Goal: Transaction & Acquisition: Book appointment/travel/reservation

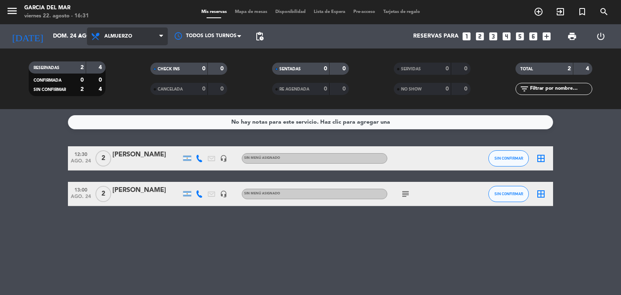
click at [120, 35] on span "Almuerzo" at bounding box center [118, 37] width 28 height 6
click at [123, 107] on div "menu [PERSON_NAME] del Mar viernes 22. agosto - 16:31 Mis reservas Mapa de mesa…" at bounding box center [310, 54] width 621 height 109
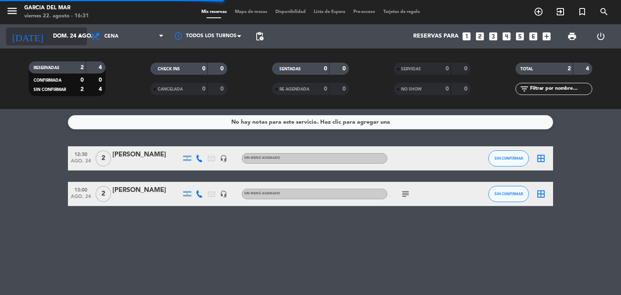
click at [70, 37] on input "dom. 24 ago." at bounding box center [87, 36] width 77 height 15
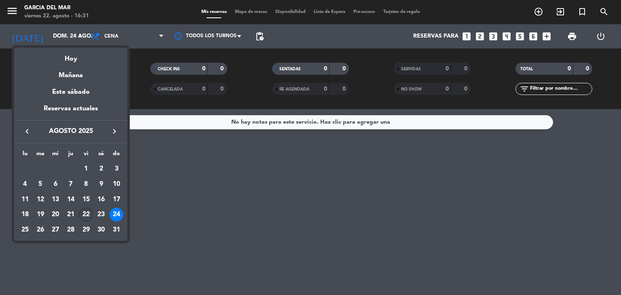
click at [87, 217] on div "22" at bounding box center [86, 215] width 14 height 14
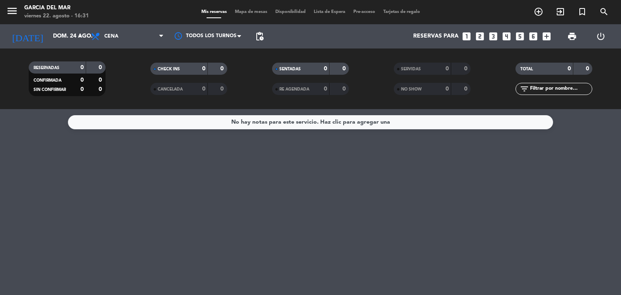
type input "vie. 22 ago."
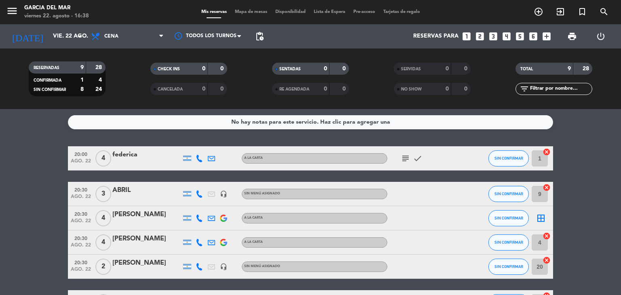
click at [479, 36] on icon "looks_two" at bounding box center [480, 36] width 11 height 11
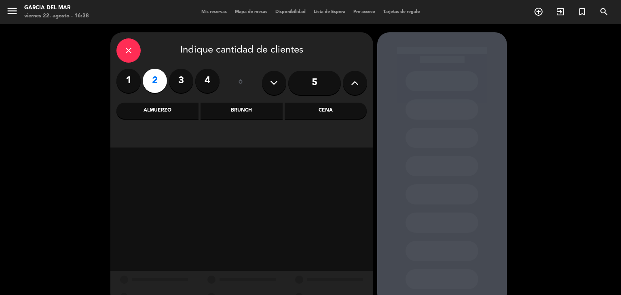
click at [325, 108] on div "Cena" at bounding box center [326, 111] width 82 height 16
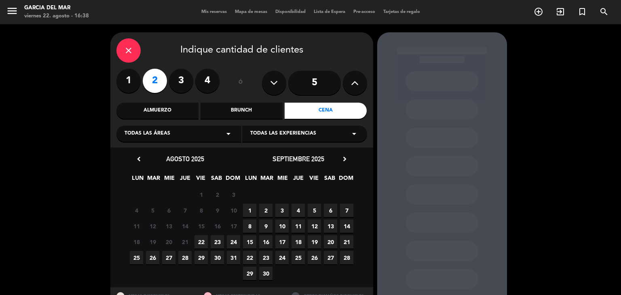
click at [198, 245] on span "22" at bounding box center [200, 241] width 13 height 13
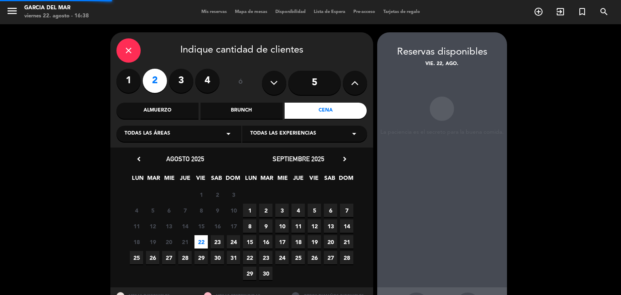
scroll to position [32, 0]
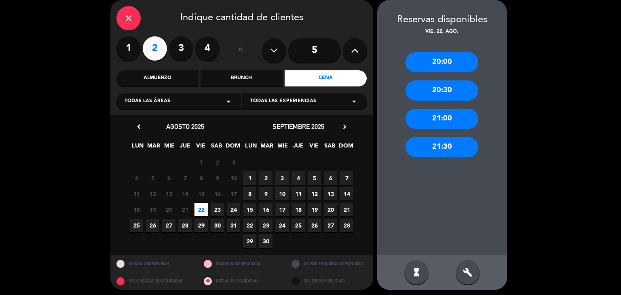
click at [429, 95] on div "20:30" at bounding box center [441, 90] width 73 height 20
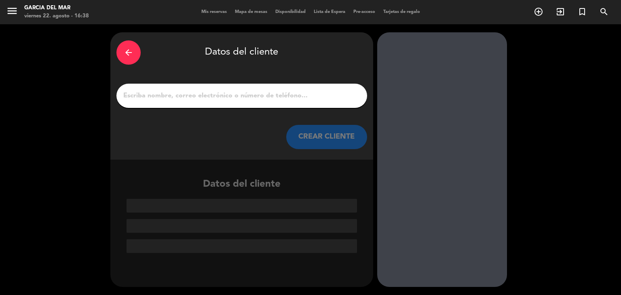
click at [283, 101] on input "1" at bounding box center [241, 95] width 238 height 11
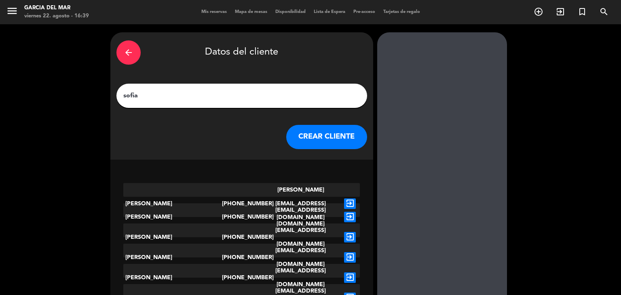
type input "sofia"
click at [350, 140] on button "CREAR CLIENTE" at bounding box center [326, 137] width 81 height 24
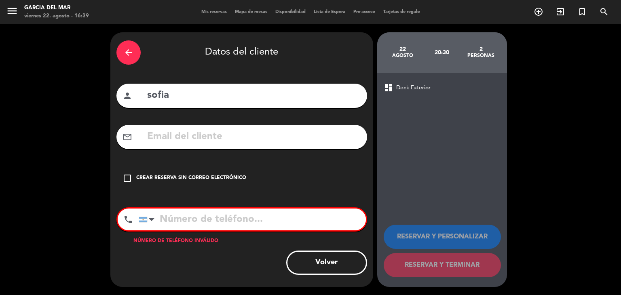
click at [132, 180] on icon "check_box_outline_blank" at bounding box center [127, 178] width 10 height 10
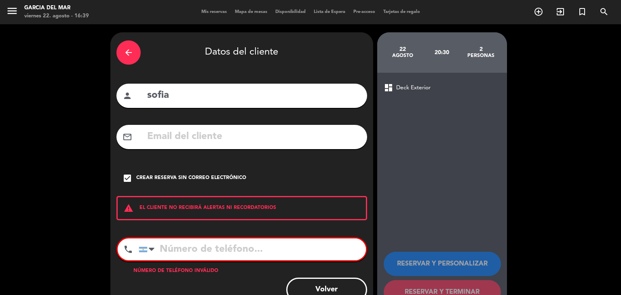
click at [179, 248] on input "tel" at bounding box center [252, 249] width 227 height 22
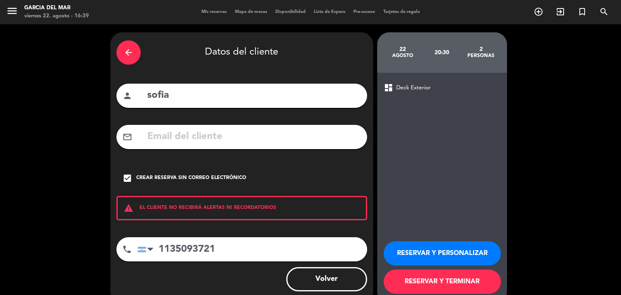
type input "1135093721"
click at [439, 285] on button "RESERVAR Y TERMINAR" at bounding box center [442, 282] width 117 height 24
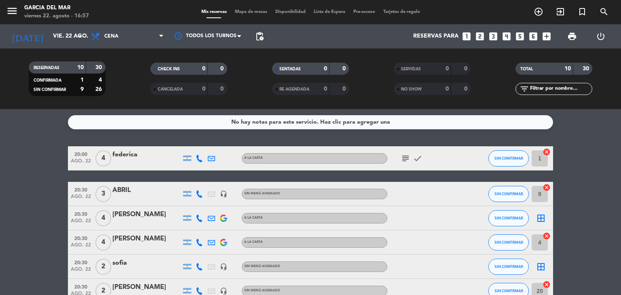
click at [15, 198] on bookings-row "20:00 ago. 22 4 [PERSON_NAME] subject check SIN CONFIRMAR 1 cancel 20:30 ago. 2…" at bounding box center [310, 284] width 621 height 276
click at [407, 157] on icon "subject" at bounding box center [406, 159] width 10 height 10
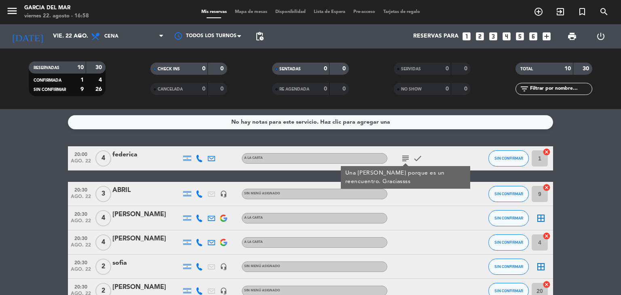
click at [409, 194] on div at bounding box center [423, 194] width 73 height 24
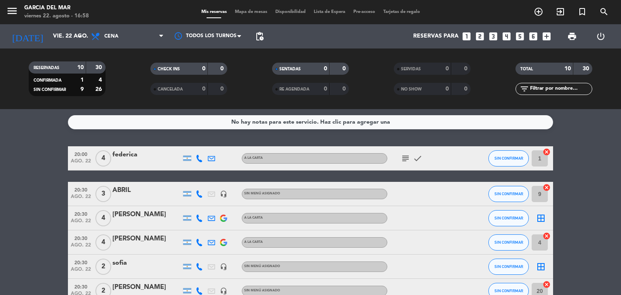
click at [11, 231] on bookings-row "20:00 ago. 22 4 [PERSON_NAME] subject check SIN CONFIRMAR 1 cancel 20:30 ago. 2…" at bounding box center [310, 284] width 621 height 276
click at [18, 214] on bookings-row "20:00 ago. 22 4 [PERSON_NAME] subject check SIN CONFIRMAR 1 cancel 20:30 ago. 2…" at bounding box center [310, 284] width 621 height 276
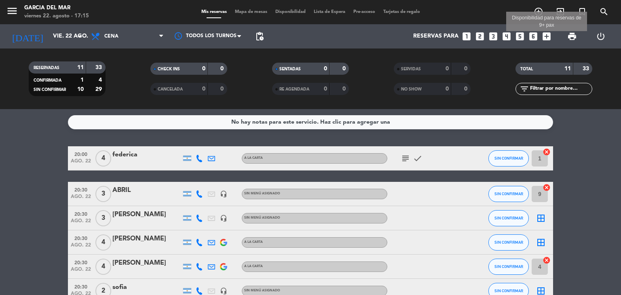
click at [545, 38] on icon "add_box" at bounding box center [546, 36] width 11 height 11
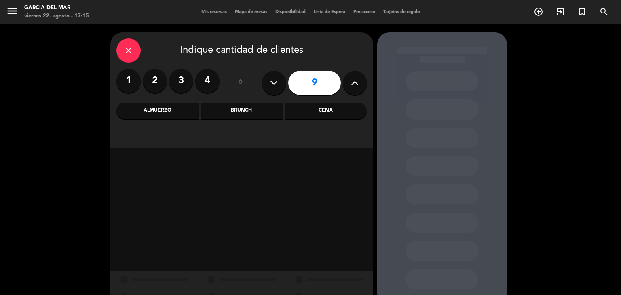
click at [356, 88] on icon at bounding box center [355, 83] width 8 height 12
type input "12"
click at [320, 110] on div "Cena" at bounding box center [326, 111] width 82 height 16
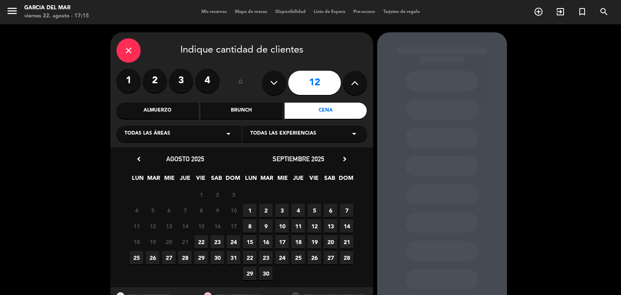
click at [134, 254] on span "25" at bounding box center [136, 257] width 13 height 13
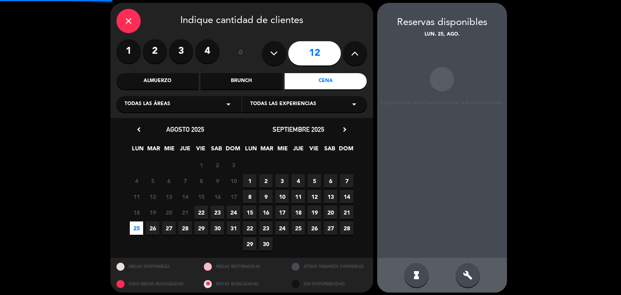
scroll to position [32, 0]
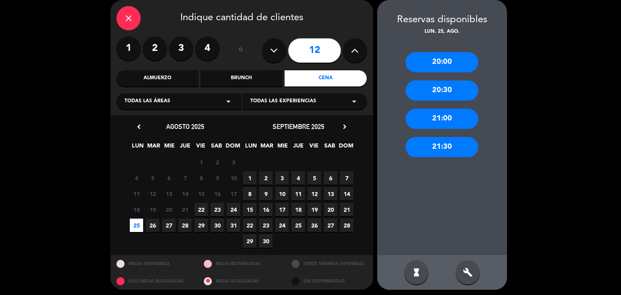
click at [449, 122] on div "21:00" at bounding box center [441, 119] width 73 height 20
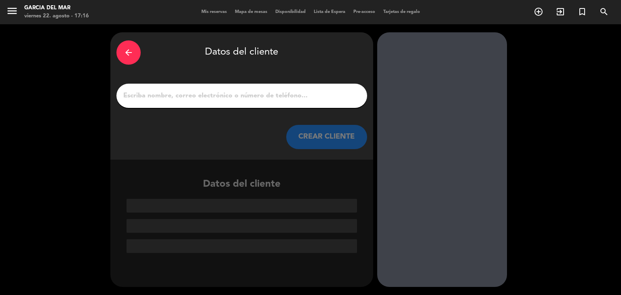
click at [225, 94] on input "1" at bounding box center [241, 95] width 238 height 11
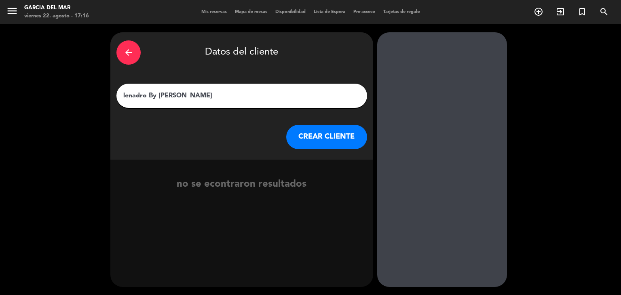
click at [133, 95] on input "lenadro By [PERSON_NAME]" at bounding box center [241, 95] width 238 height 11
type input "[PERSON_NAME]"
click at [319, 140] on button "CREAR CLIENTE" at bounding box center [326, 137] width 81 height 24
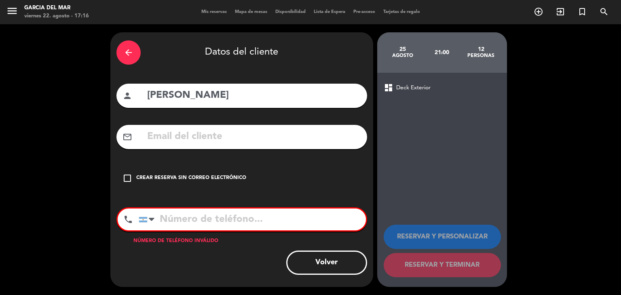
click at [123, 183] on div "check_box_outline_blank Crear reserva sin correo electrónico" at bounding box center [241, 178] width 251 height 24
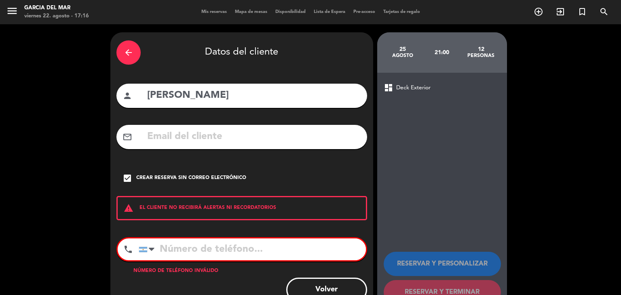
click at [162, 245] on input "tel" at bounding box center [252, 249] width 227 height 22
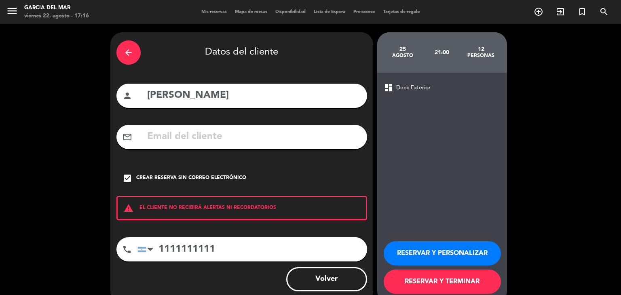
type input "1111111111"
click at [446, 285] on button "RESERVAR Y TERMINAR" at bounding box center [442, 282] width 117 height 24
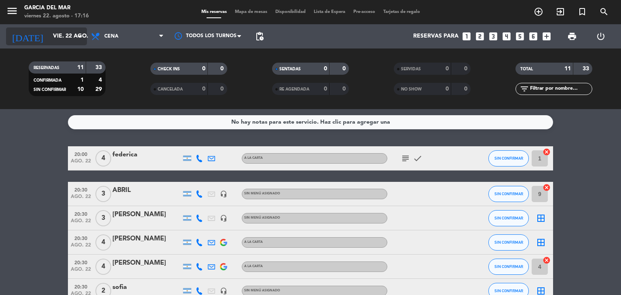
click at [53, 41] on input "vie. 22 ago." at bounding box center [87, 36] width 77 height 15
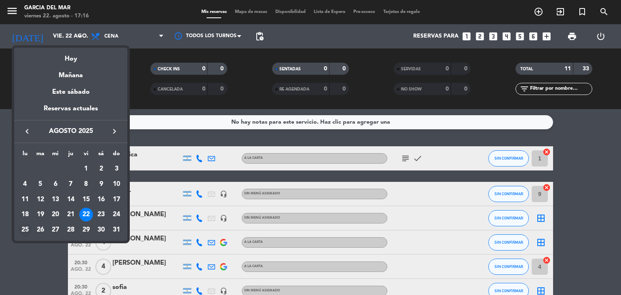
click at [26, 230] on div "25" at bounding box center [25, 230] width 14 height 14
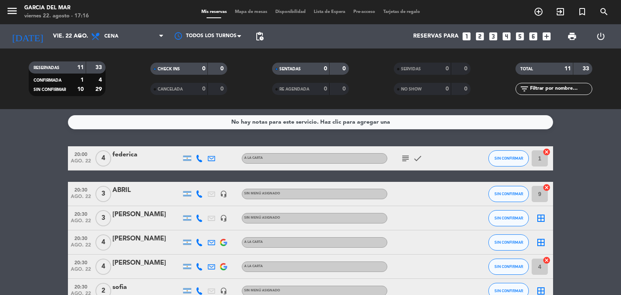
type input "lun. 25 ago."
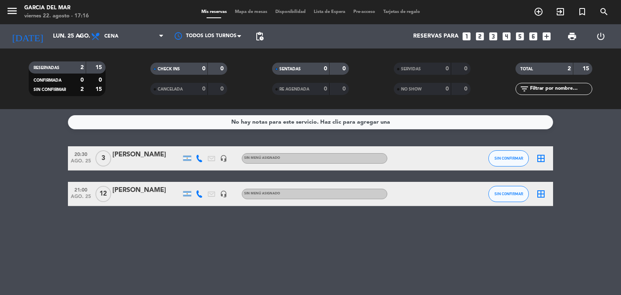
click at [143, 192] on div "[PERSON_NAME]" at bounding box center [146, 190] width 69 height 11
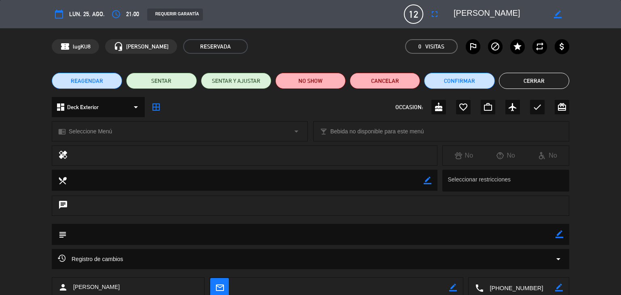
click at [557, 230] on icon "border_color" at bounding box center [559, 234] width 8 height 8
click at [547, 233] on textarea at bounding box center [311, 234] width 489 height 21
type textarea "35% de descuento de parte de [PERSON_NAME]"
click at [559, 240] on div at bounding box center [559, 234] width 8 height 21
click at [557, 236] on icon at bounding box center [559, 234] width 8 height 8
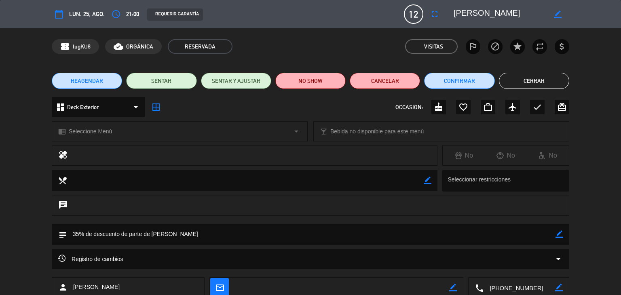
click at [530, 83] on button "Cerrar" at bounding box center [534, 81] width 70 height 16
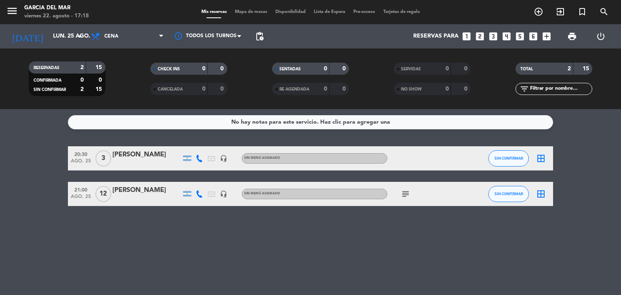
click at [535, 36] on icon "looks_6" at bounding box center [533, 36] width 11 height 11
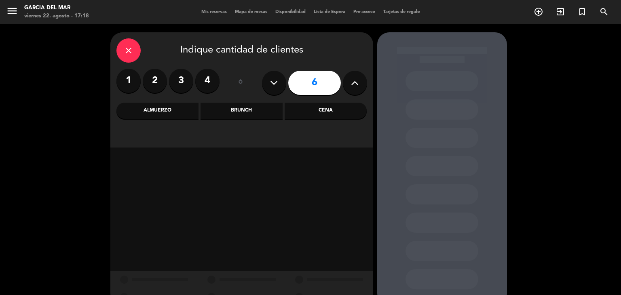
click at [310, 114] on div "Cena" at bounding box center [326, 111] width 82 height 16
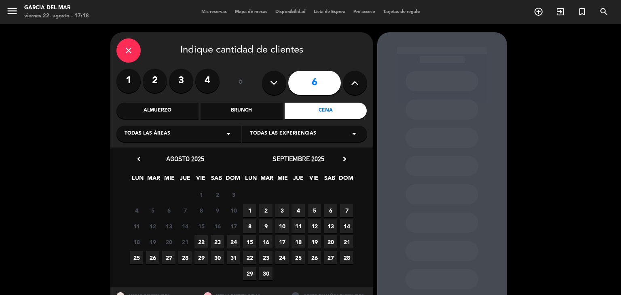
click at [219, 242] on span "23" at bounding box center [217, 241] width 13 height 13
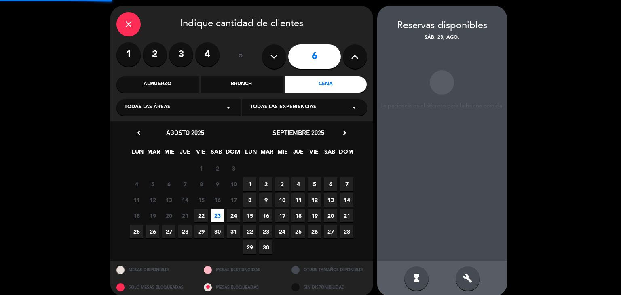
scroll to position [32, 0]
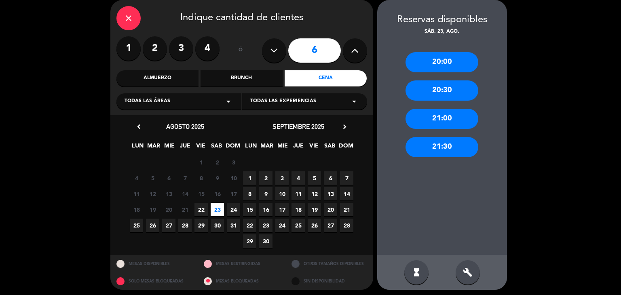
click at [445, 99] on div "20:30" at bounding box center [441, 90] width 73 height 20
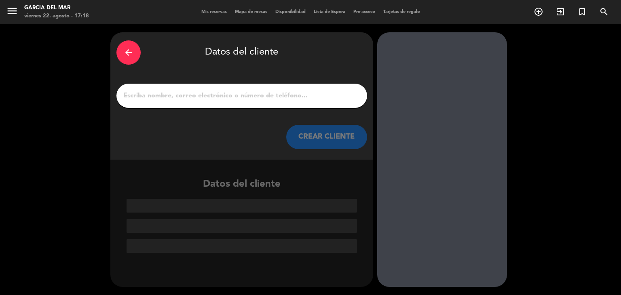
scroll to position [0, 0]
click at [268, 99] on div at bounding box center [241, 96] width 251 height 24
click at [126, 96] on input "1" at bounding box center [241, 95] width 238 height 11
click at [131, 57] on icon "arrow_back" at bounding box center [129, 53] width 10 height 10
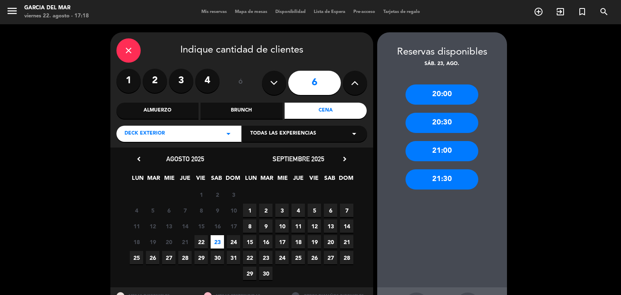
click at [213, 243] on span "23" at bounding box center [217, 241] width 13 height 13
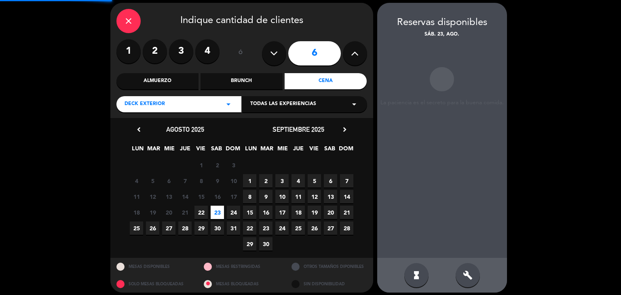
scroll to position [32, 0]
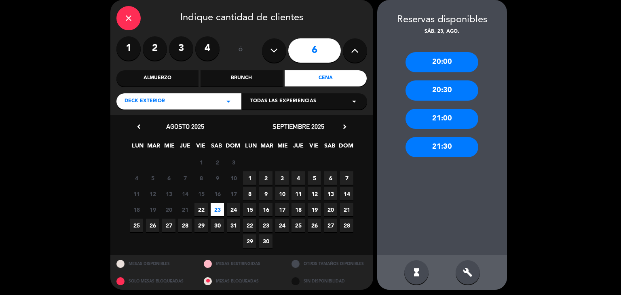
click at [430, 98] on div "20:30" at bounding box center [441, 90] width 73 height 20
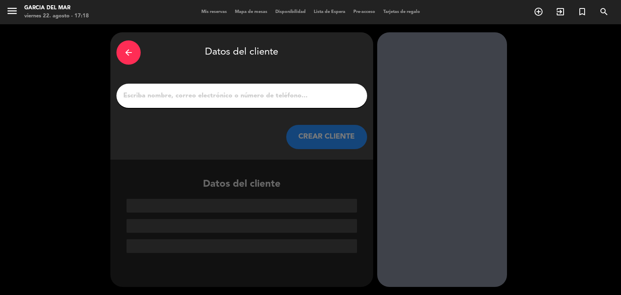
click at [249, 96] on input "1" at bounding box center [241, 95] width 238 height 11
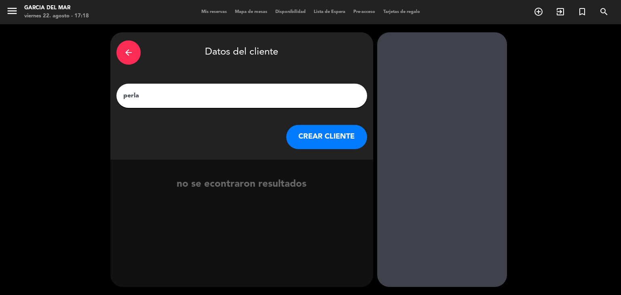
type input "perla"
click at [342, 142] on button "CREAR CLIENTE" at bounding box center [326, 137] width 81 height 24
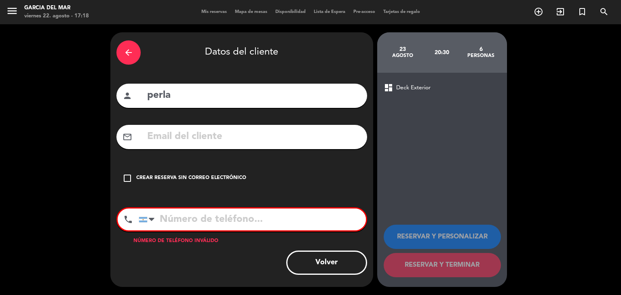
click at [191, 94] on input "perla" at bounding box center [253, 95] width 215 height 17
type input "perla by [PERSON_NAME]"
click at [129, 175] on icon "check_box_outline_blank" at bounding box center [127, 178] width 10 height 10
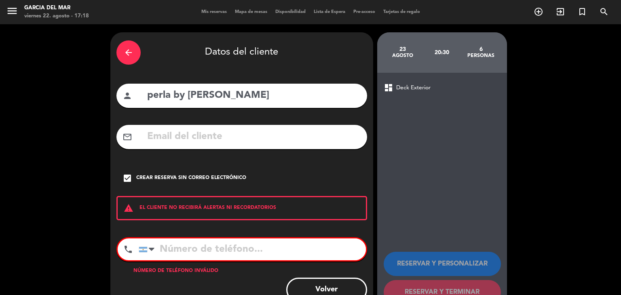
click at [192, 247] on input "tel" at bounding box center [252, 249] width 227 height 22
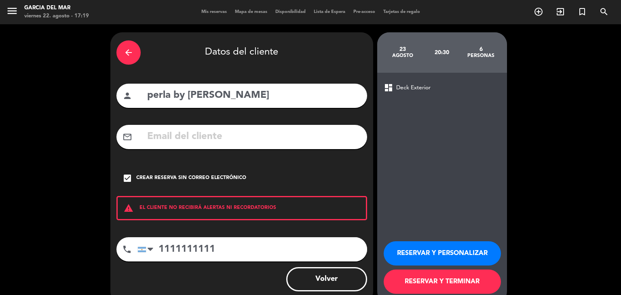
type input "1111111111"
click at [466, 280] on button "RESERVAR Y TERMINAR" at bounding box center [442, 282] width 117 height 24
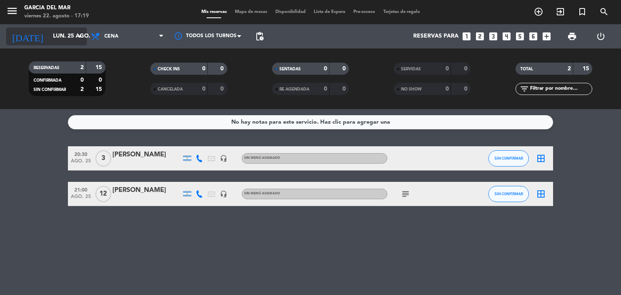
click at [66, 40] on input "lun. 25 ago." at bounding box center [87, 36] width 77 height 15
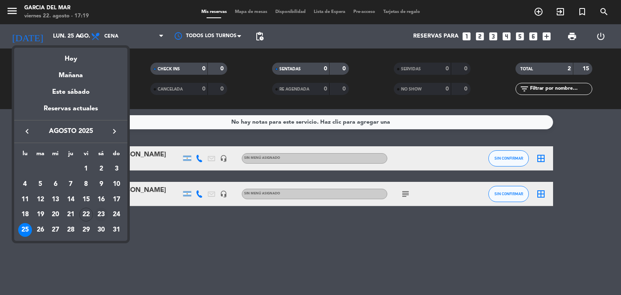
click at [101, 217] on div "23" at bounding box center [101, 215] width 14 height 14
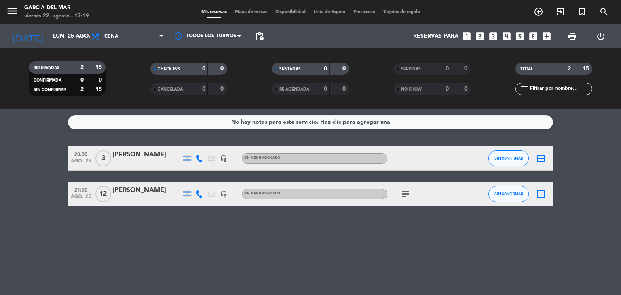
type input "sáb. 23 ago."
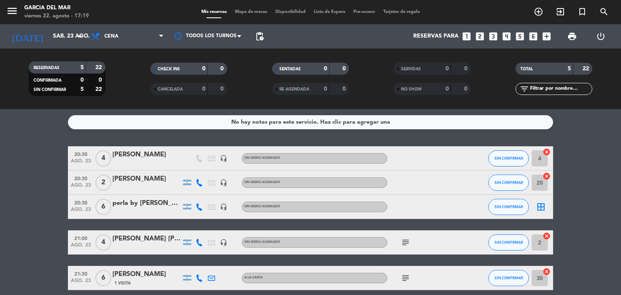
click at [118, 204] on div "perla by [PERSON_NAME]" at bounding box center [146, 203] width 69 height 11
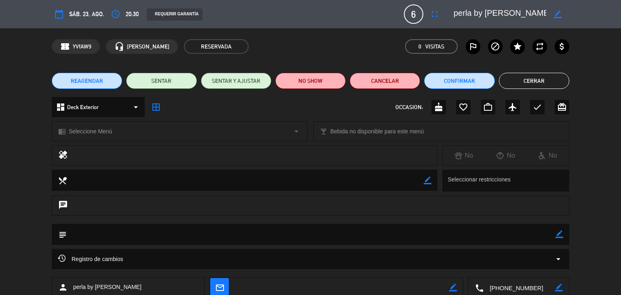
click at [562, 236] on icon "border_color" at bounding box center [559, 234] width 8 height 8
click at [136, 233] on textarea at bounding box center [311, 234] width 489 height 21
click at [84, 236] on textarea at bounding box center [311, 234] width 489 height 21
type textarea "20% off de parte de [PERSON_NAME]"
click at [561, 236] on icon at bounding box center [559, 234] width 8 height 8
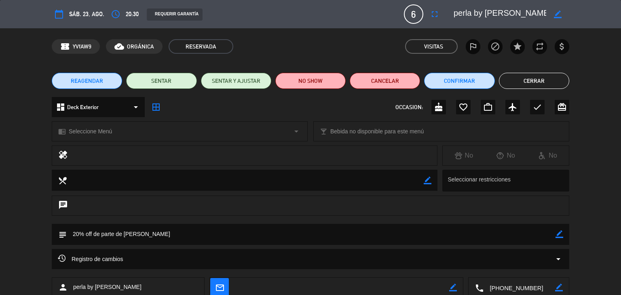
click at [516, 82] on button "Cerrar" at bounding box center [534, 81] width 70 height 16
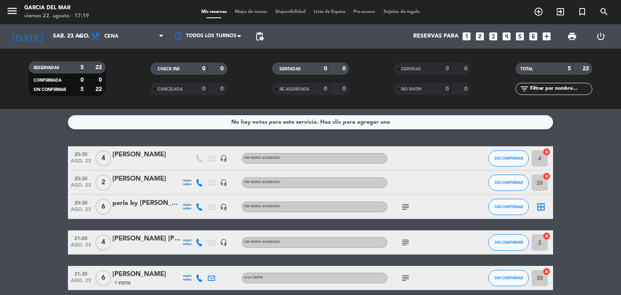
click at [403, 209] on icon "subject" at bounding box center [406, 207] width 10 height 10
click at [73, 38] on input "sáb. 23 ago." at bounding box center [87, 36] width 77 height 15
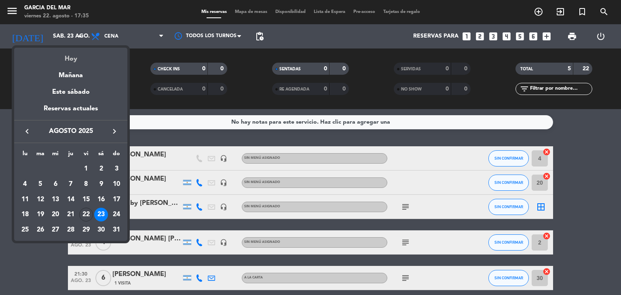
click at [71, 60] on div "Hoy" at bounding box center [70, 56] width 113 height 17
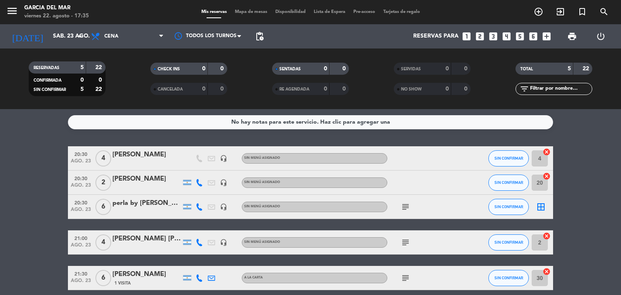
type input "vie. 22 ago."
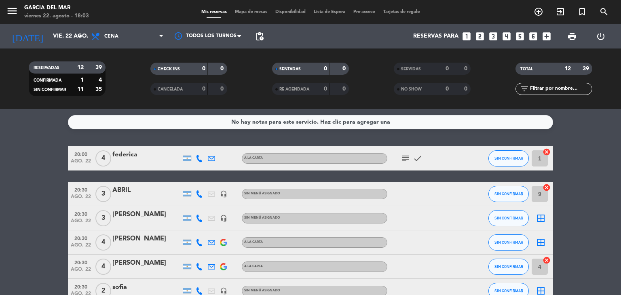
click at [508, 37] on icon "looks_4" at bounding box center [506, 36] width 11 height 11
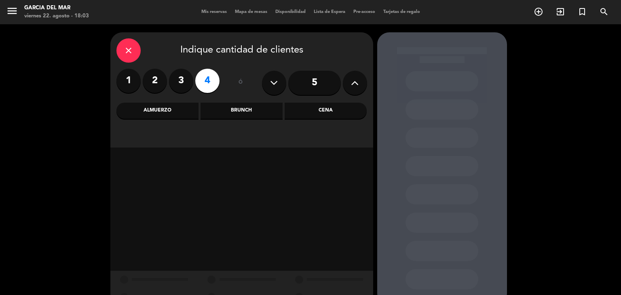
click at [332, 110] on div "Cena" at bounding box center [326, 111] width 82 height 16
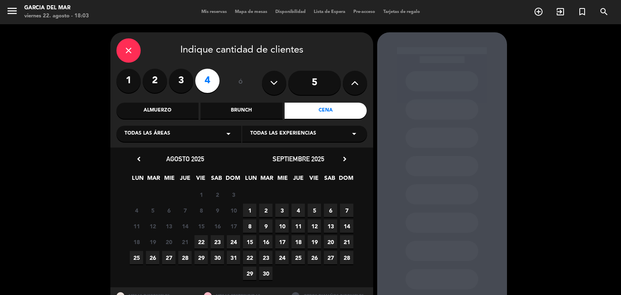
click at [198, 241] on span "22" at bounding box center [200, 241] width 13 height 13
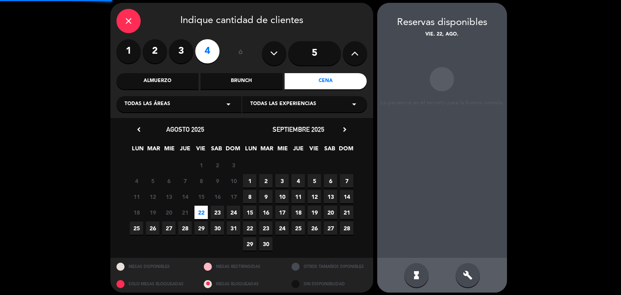
scroll to position [32, 0]
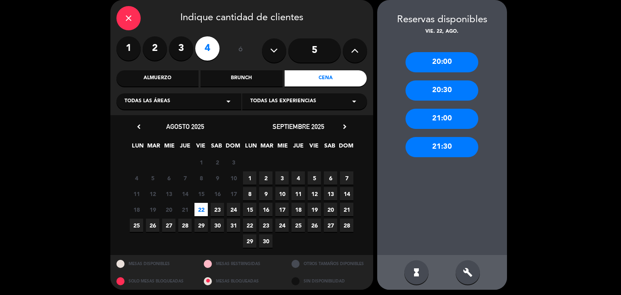
click at [448, 119] on div "21:00" at bounding box center [441, 119] width 73 height 20
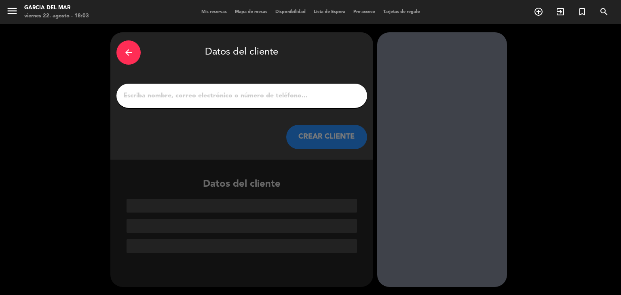
click at [272, 98] on input "1" at bounding box center [241, 95] width 238 height 11
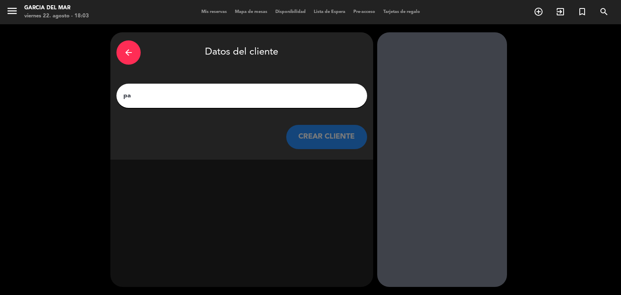
type input "p"
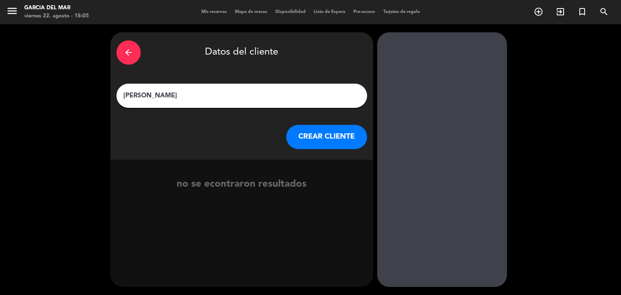
type input "[PERSON_NAME]"
click at [329, 136] on button "CREAR CLIENTE" at bounding box center [326, 137] width 81 height 24
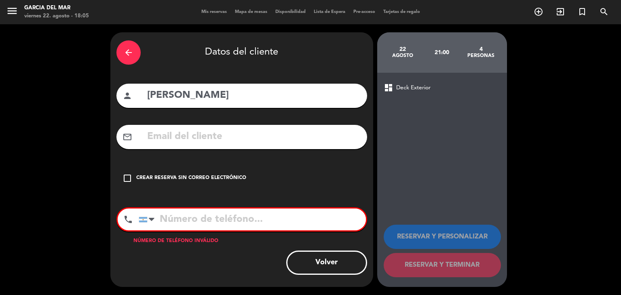
click at [126, 178] on icon "check_box_outline_blank" at bounding box center [127, 178] width 10 height 10
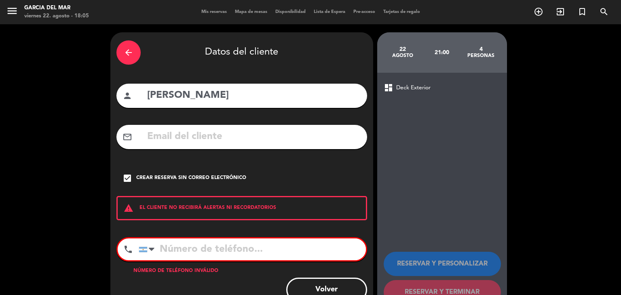
click at [181, 245] on input "tel" at bounding box center [252, 249] width 227 height 22
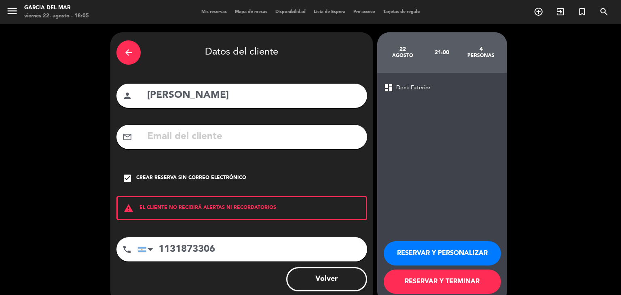
type input "1131873306"
click at [456, 282] on button "RESERVAR Y TERMINAR" at bounding box center [442, 282] width 117 height 24
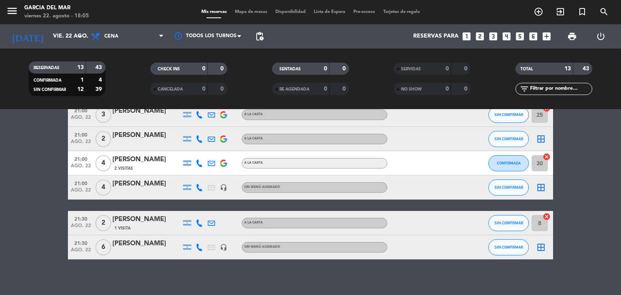
scroll to position [241, 0]
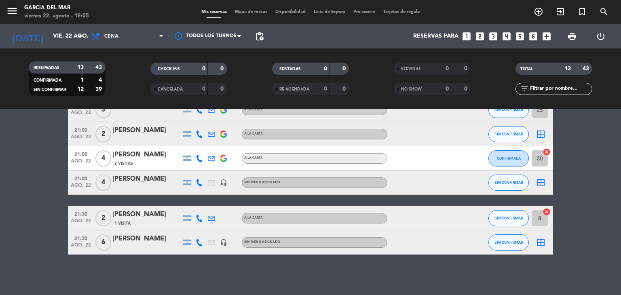
click at [160, 182] on div "[PERSON_NAME]" at bounding box center [146, 179] width 69 height 11
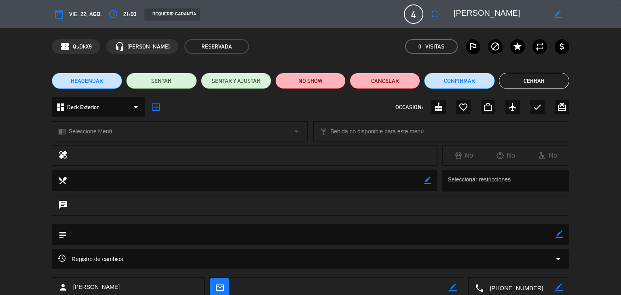
click at [559, 233] on icon "border_color" at bounding box center [559, 234] width 8 height 8
click at [207, 236] on textarea at bounding box center [311, 234] width 489 height 21
type textarea "TIENE VOUCHER DIA DEL AMIGO"
click at [560, 234] on icon at bounding box center [559, 234] width 8 height 8
click at [538, 83] on button "Cerrar" at bounding box center [534, 81] width 70 height 16
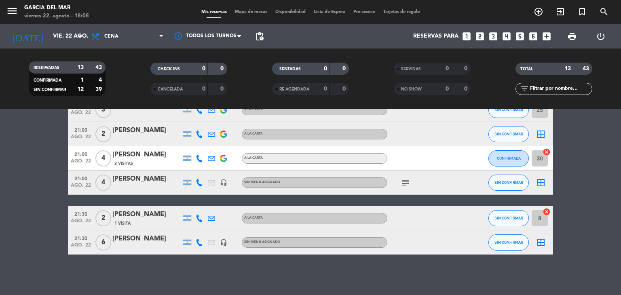
click at [410, 274] on div "No hay notas para este servicio. Haz clic para agregar una 20:00 ago. 22 4 [PER…" at bounding box center [310, 202] width 621 height 186
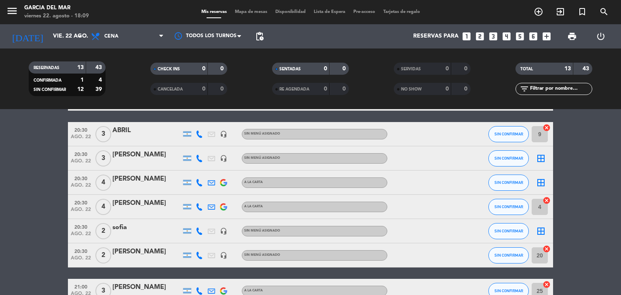
scroll to position [0, 0]
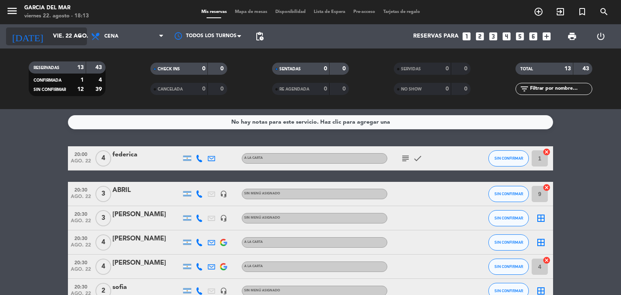
click at [77, 40] on icon "arrow_drop_down" at bounding box center [80, 37] width 10 height 10
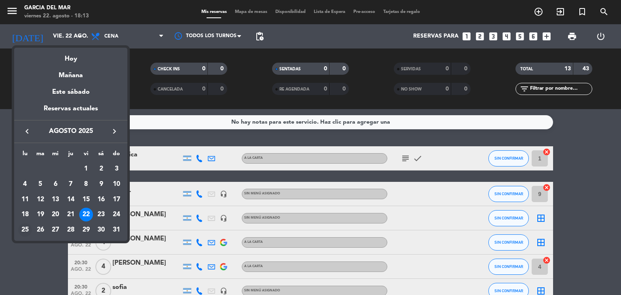
click at [25, 227] on div "25" at bounding box center [25, 230] width 14 height 14
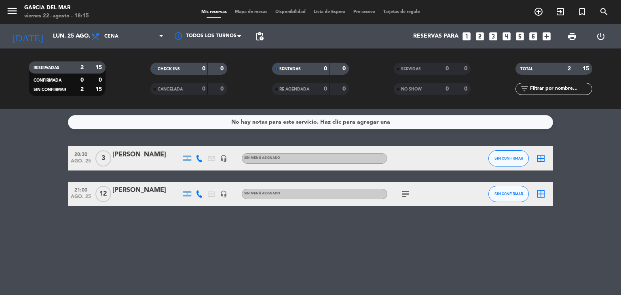
click at [260, 238] on div "No hay notas para este servicio. Haz clic para agregar una 20:30 ago. 25 3 [PER…" at bounding box center [310, 202] width 621 height 186
click at [72, 34] on input "lun. 25 ago." at bounding box center [87, 36] width 77 height 15
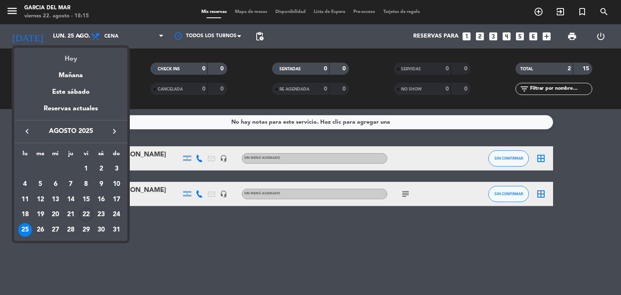
click at [81, 55] on div "Hoy" at bounding box center [70, 56] width 113 height 17
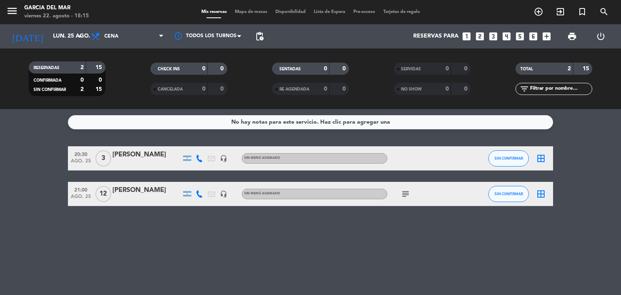
type input "vie. 22 ago."
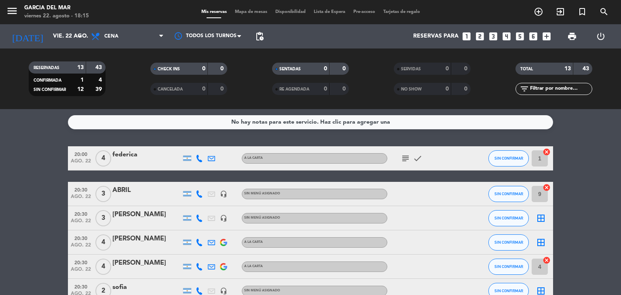
click at [406, 159] on icon "subject" at bounding box center [406, 159] width 10 height 10
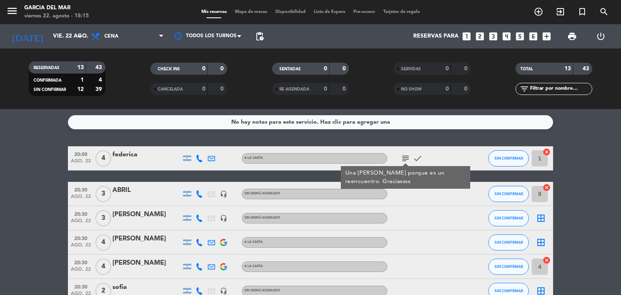
click at [406, 159] on icon "subject" at bounding box center [406, 159] width 10 height 10
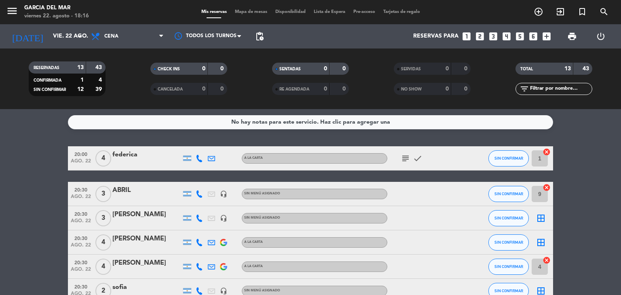
drag, startPoint x: 619, startPoint y: 4, endPoint x: 378, endPoint y: 89, distance: 255.5
click at [378, 89] on filter-checkbox "NO SHOW 0 0" at bounding box center [432, 89] width 122 height 12
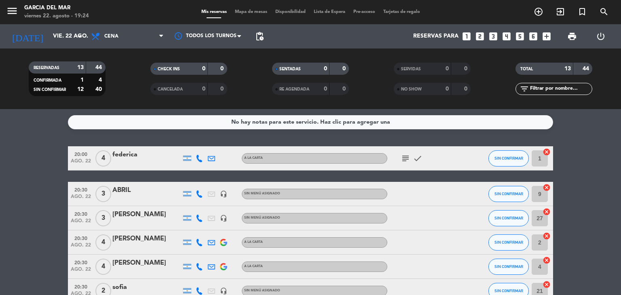
drag, startPoint x: 38, startPoint y: 160, endPoint x: 39, endPoint y: 167, distance: 7.3
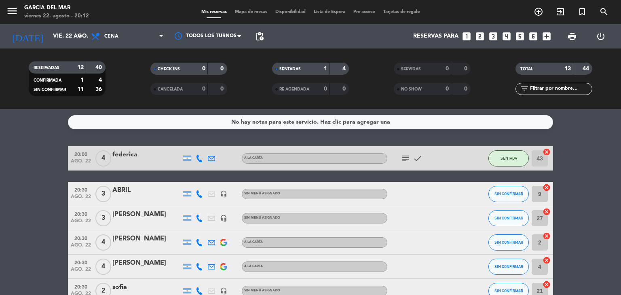
click at [456, 122] on div "No hay notas para este servicio. Haz clic para agregar una" at bounding box center [310, 122] width 485 height 14
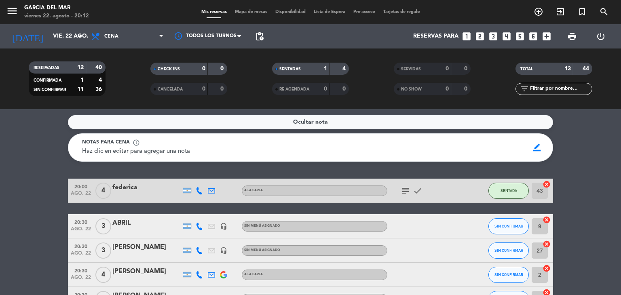
click at [456, 122] on div "Ocultar nota" at bounding box center [310, 122] width 485 height 14
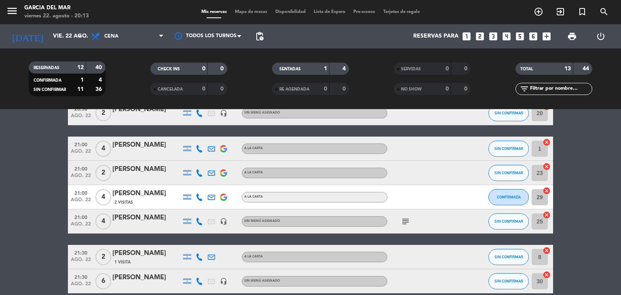
scroll to position [241, 0]
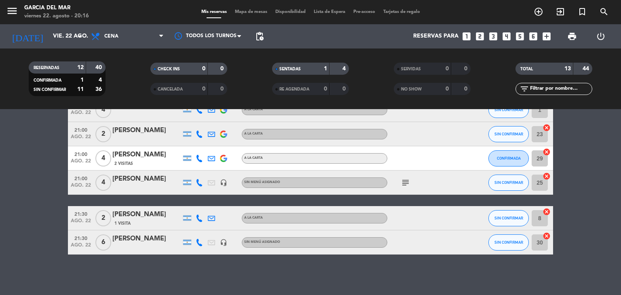
click at [493, 36] on icon "looks_3" at bounding box center [493, 36] width 11 height 11
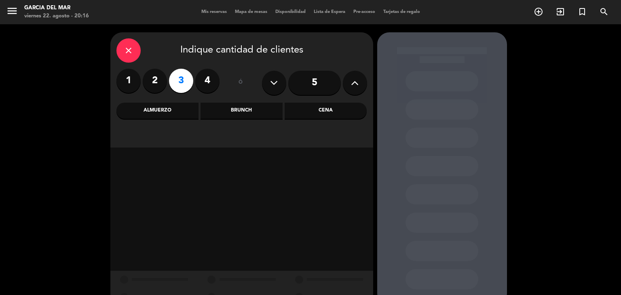
click at [323, 110] on div "Cena" at bounding box center [326, 111] width 82 height 16
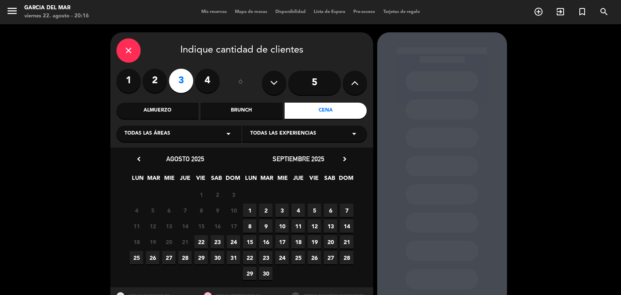
click at [217, 241] on span "23" at bounding box center [217, 241] width 13 height 13
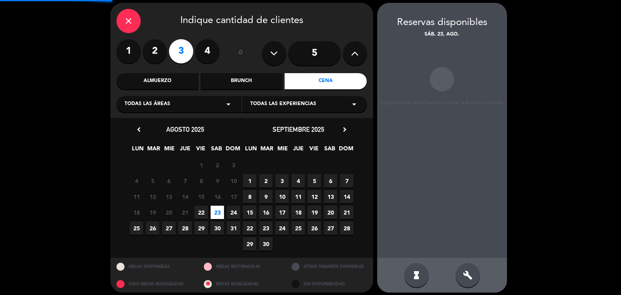
scroll to position [32, 0]
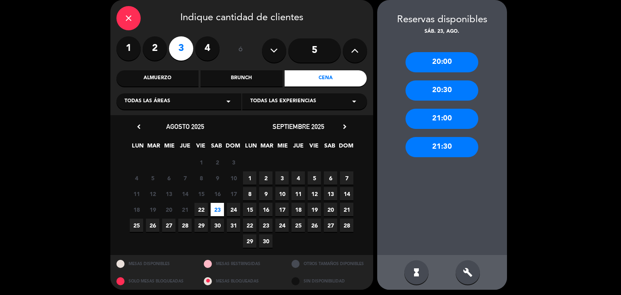
click at [454, 93] on div "20:30" at bounding box center [441, 90] width 73 height 20
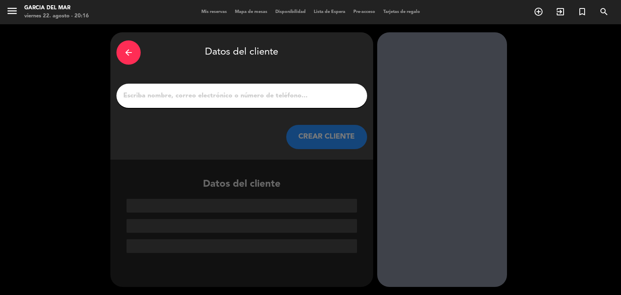
click at [322, 98] on input "1" at bounding box center [241, 95] width 238 height 11
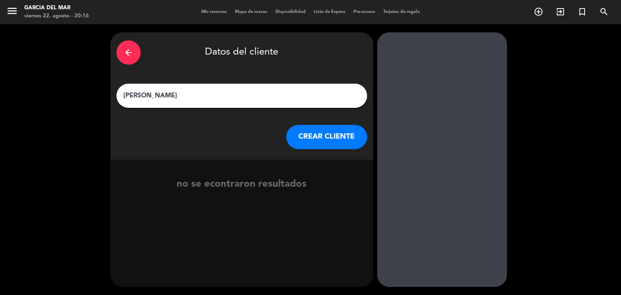
type input "[PERSON_NAME]"
click at [324, 139] on button "CREAR CLIENTE" at bounding box center [326, 137] width 81 height 24
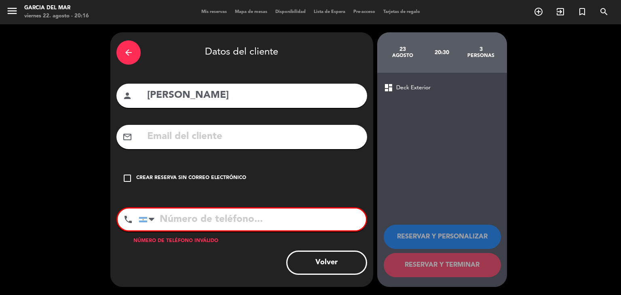
click at [125, 178] on icon "check_box_outline_blank" at bounding box center [127, 178] width 10 height 10
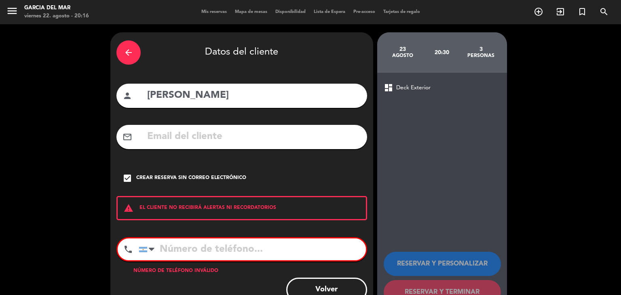
click at [189, 246] on input "tel" at bounding box center [252, 249] width 227 height 22
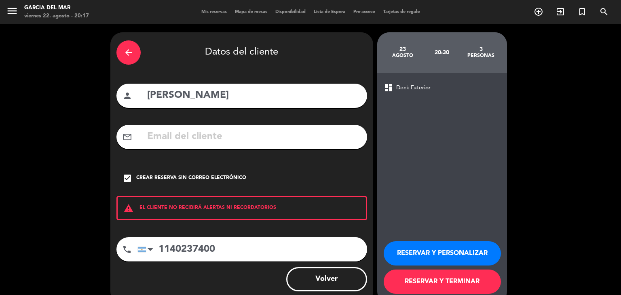
type input "1140237400"
click at [151, 94] on input "[PERSON_NAME]" at bounding box center [253, 95] width 215 height 17
click at [191, 98] on input "[PERSON_NAME]" at bounding box center [253, 95] width 215 height 17
type input "[PERSON_NAME]"
click at [445, 283] on button "RESERVAR Y TERMINAR" at bounding box center [442, 282] width 117 height 24
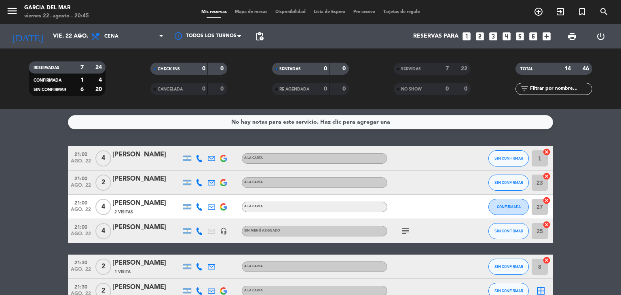
click at [480, 39] on icon "looks_two" at bounding box center [480, 36] width 11 height 11
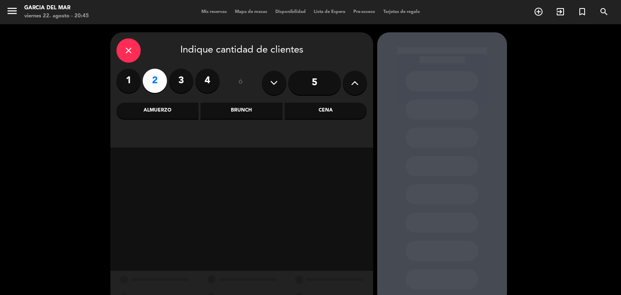
click at [327, 115] on div "Cena" at bounding box center [326, 111] width 82 height 16
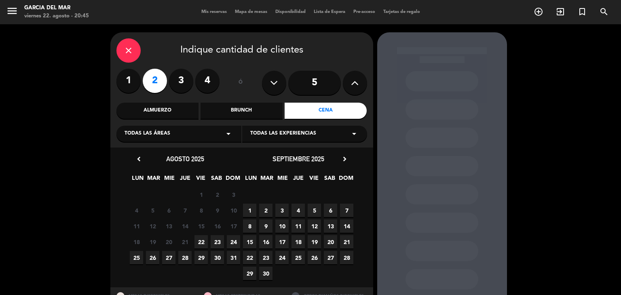
click at [201, 241] on span "22" at bounding box center [200, 241] width 13 height 13
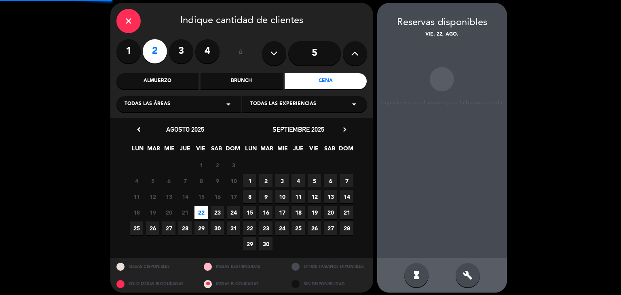
scroll to position [32, 0]
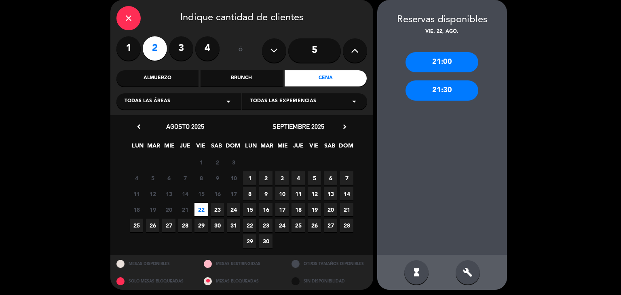
click at [449, 60] on div "21:00" at bounding box center [441, 62] width 73 height 20
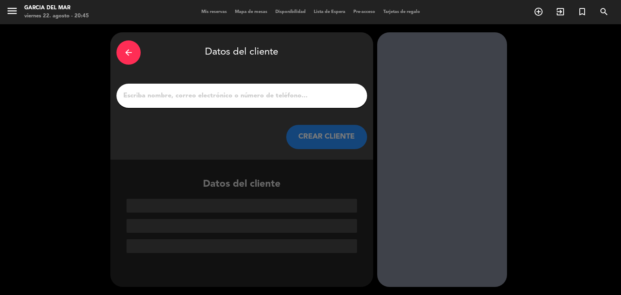
click at [278, 97] on input "1" at bounding box center [241, 95] width 238 height 11
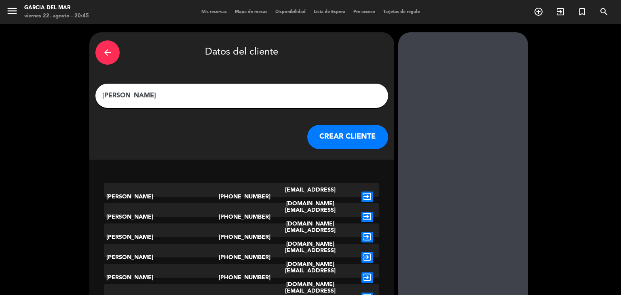
click at [127, 93] on input "[PERSON_NAME]" at bounding box center [241, 95] width 281 height 11
type input "[PERSON_NAME]"
click at [315, 133] on button "CREAR CLIENTE" at bounding box center [347, 137] width 81 height 24
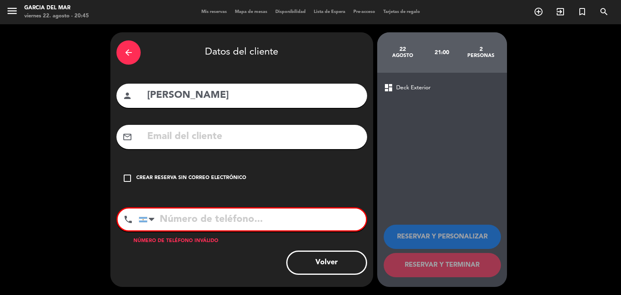
click at [131, 177] on icon "check_box_outline_blank" at bounding box center [127, 178] width 10 height 10
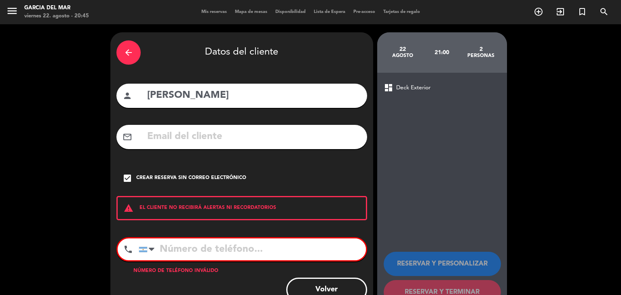
click at [211, 248] on input "tel" at bounding box center [252, 249] width 227 height 22
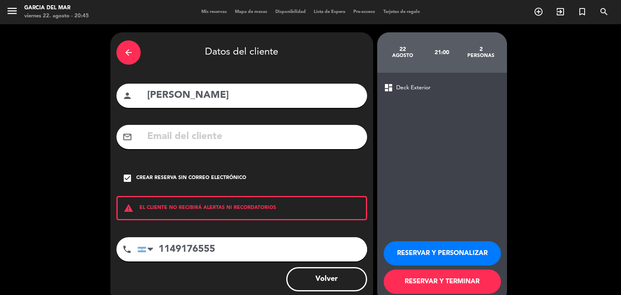
type input "1149176555"
click at [424, 280] on button "RESERVAR Y TERMINAR" at bounding box center [442, 282] width 117 height 24
